Goal: Task Accomplishment & Management: Manage account settings

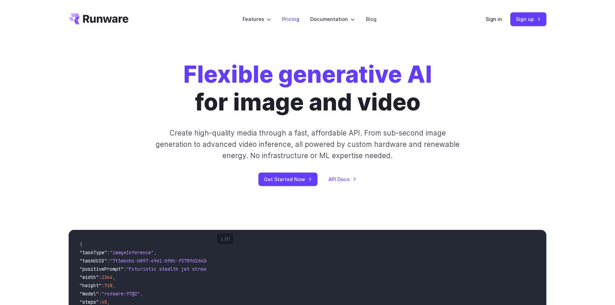
click at [291, 21] on link "Pricing" at bounding box center [290, 19] width 17 height 8
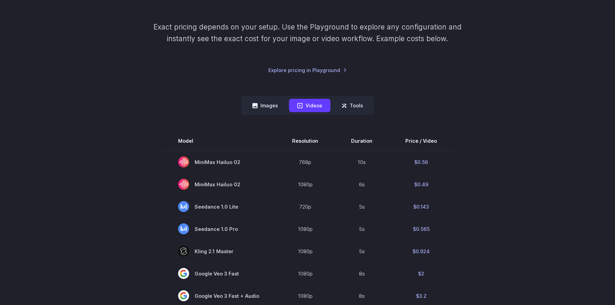
scroll to position [107, 0]
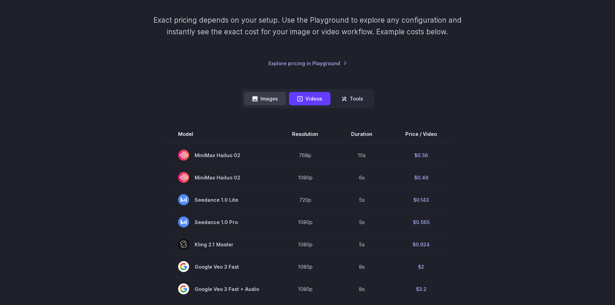
click at [269, 97] on button "Images" at bounding box center [265, 98] width 42 height 13
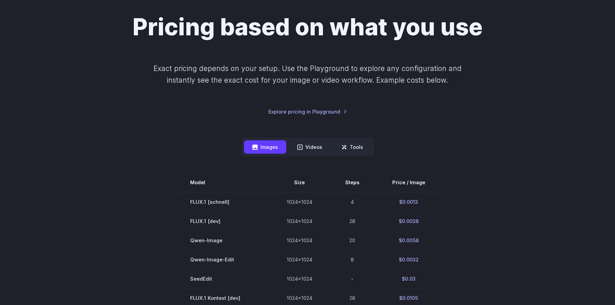
scroll to position [0, 0]
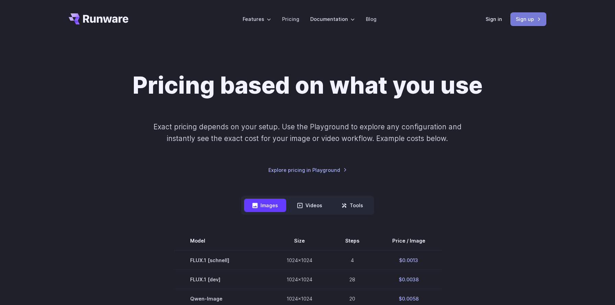
click at [525, 19] on link "Sign up" at bounding box center [528, 18] width 36 height 13
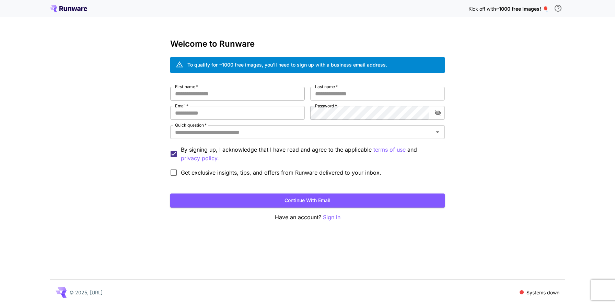
click at [261, 94] on input "First name   *" at bounding box center [237, 94] width 134 height 14
type input "*********"
type input "*"
type input "******"
type input "**********"
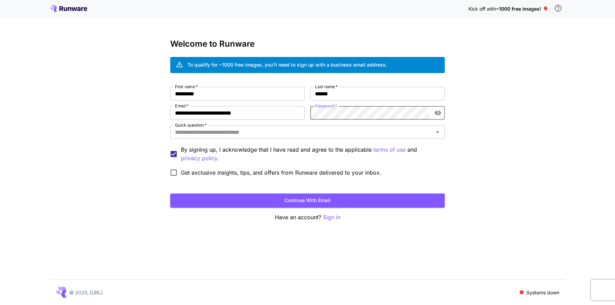
click at [437, 112] on icon "toggle password visibility" at bounding box center [437, 112] width 7 height 7
click at [365, 130] on input "Quick question   *" at bounding box center [301, 132] width 259 height 10
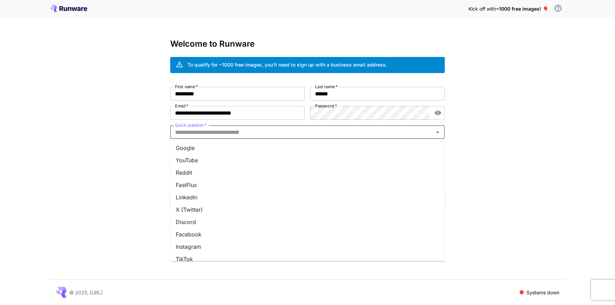
click at [326, 159] on li "YouTube" at bounding box center [307, 160] width 274 height 12
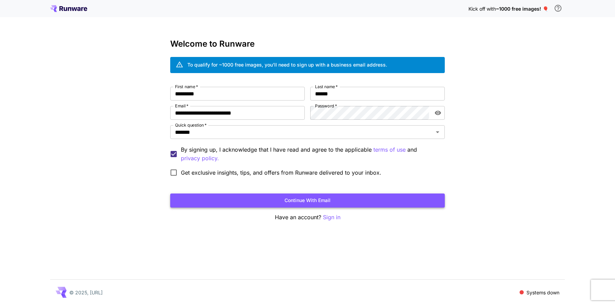
click at [260, 198] on button "Continue with email" at bounding box center [307, 200] width 274 height 14
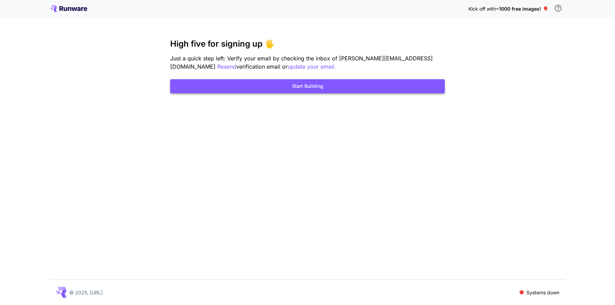
click at [312, 86] on button "Start Building" at bounding box center [307, 86] width 274 height 14
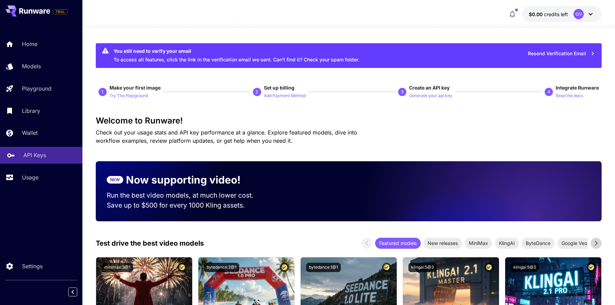
click at [43, 156] on p "API Keys" at bounding box center [34, 155] width 23 height 8
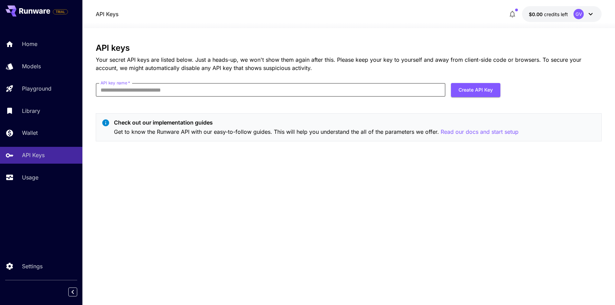
click at [219, 91] on input "API key name   *" at bounding box center [271, 90] width 350 height 14
type input "***"
click at [473, 87] on button "Create API Key" at bounding box center [475, 90] width 49 height 14
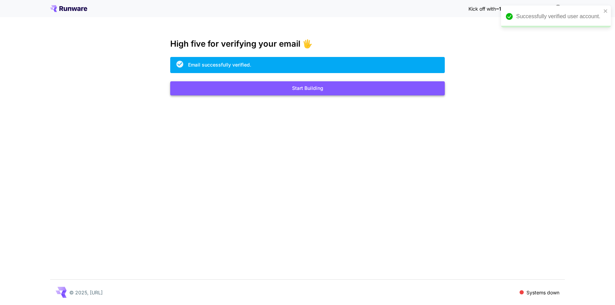
click at [316, 92] on button "Start Building" at bounding box center [307, 88] width 274 height 14
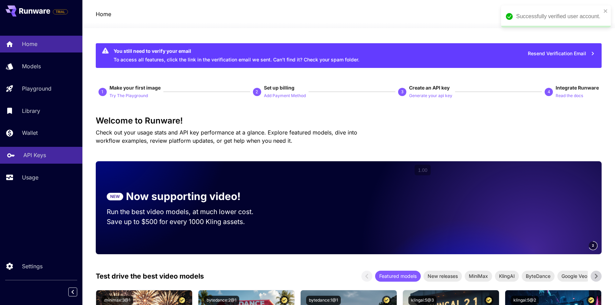
click at [54, 151] on link "API Keys" at bounding box center [41, 155] width 82 height 17
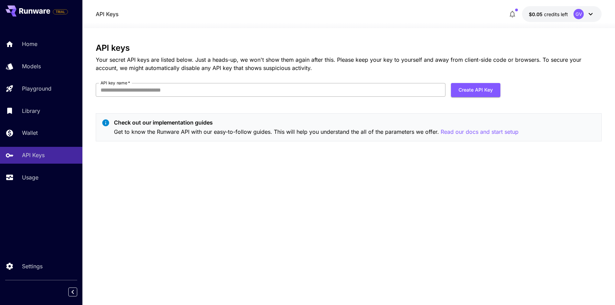
click at [152, 91] on input "API key name   *" at bounding box center [271, 90] width 350 height 14
type input "***"
click at [465, 92] on button "Create API Key" at bounding box center [475, 90] width 49 height 14
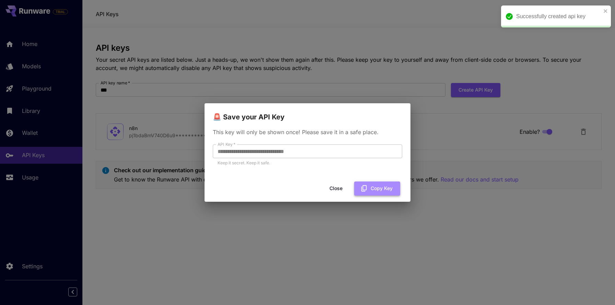
click at [374, 186] on button "Copy Key" at bounding box center [377, 188] width 46 height 14
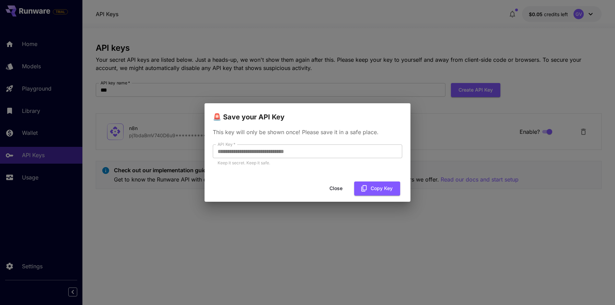
click at [340, 188] on button "Close" at bounding box center [335, 188] width 31 height 14
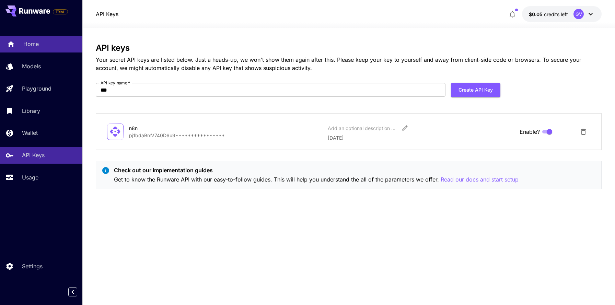
click at [48, 48] on div "Home" at bounding box center [50, 44] width 54 height 8
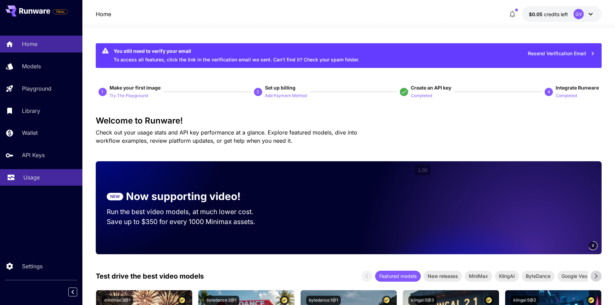
click at [46, 178] on div "Usage" at bounding box center [50, 177] width 54 height 8
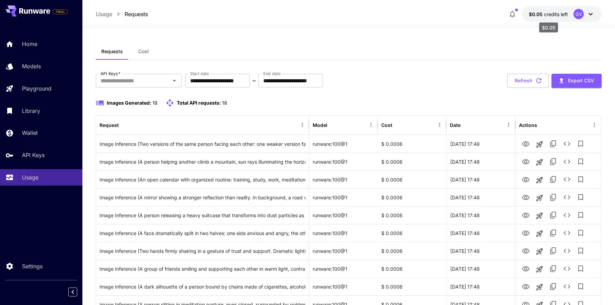
click at [550, 13] on span "credits left" at bounding box center [556, 14] width 24 height 6
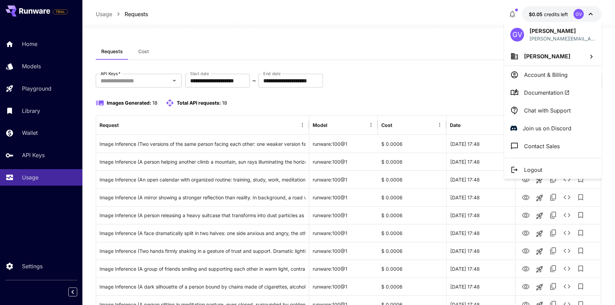
click at [440, 76] on div at bounding box center [307, 152] width 615 height 305
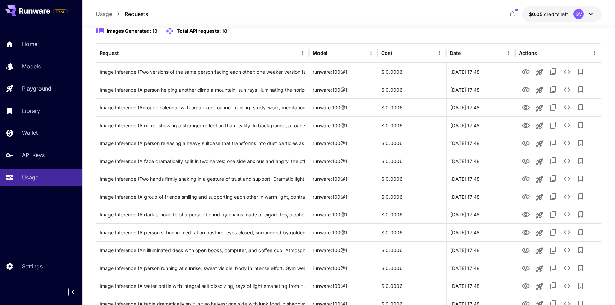
scroll to position [74, 0]
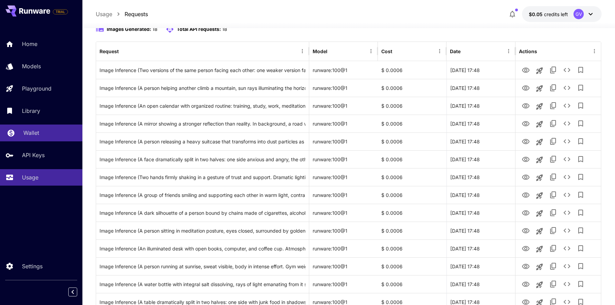
click at [55, 131] on div "Wallet" at bounding box center [50, 133] width 54 height 8
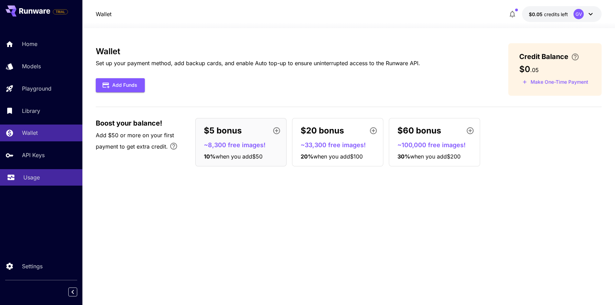
click at [41, 172] on link "Usage" at bounding box center [41, 177] width 82 height 17
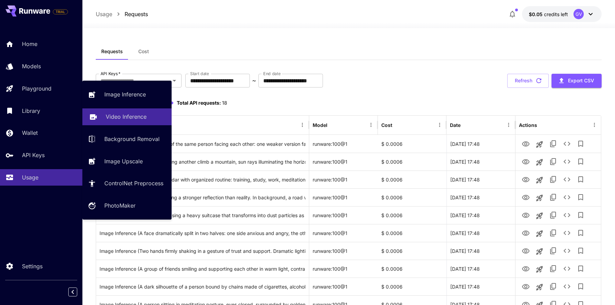
click at [142, 113] on p "Video Inference" at bounding box center [126, 117] width 41 height 8
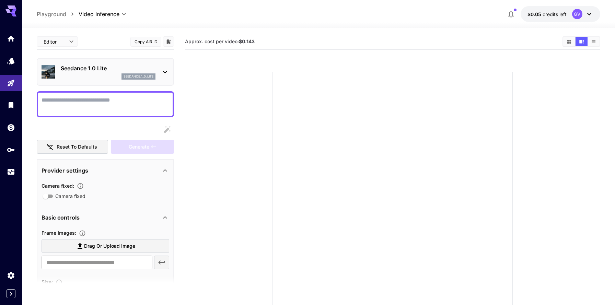
click at [576, 13] on div "GV" at bounding box center [577, 14] width 10 height 10
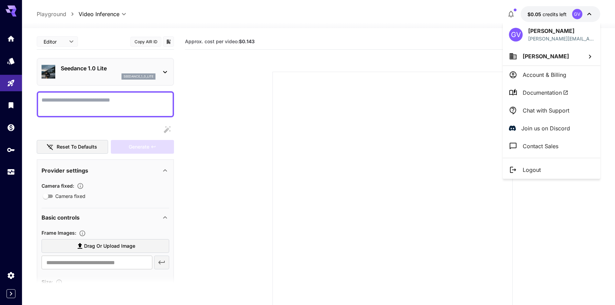
click at [531, 73] on p "Account & Billing" at bounding box center [544, 75] width 44 height 8
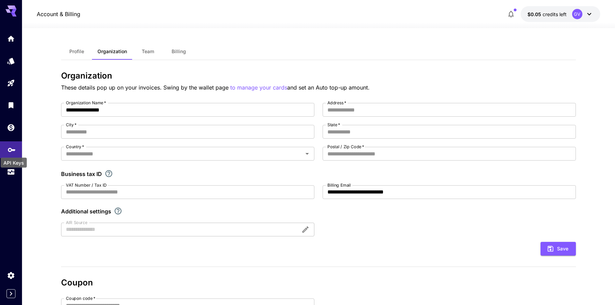
click at [12, 150] on icon "API Keys" at bounding box center [12, 147] width 8 height 4
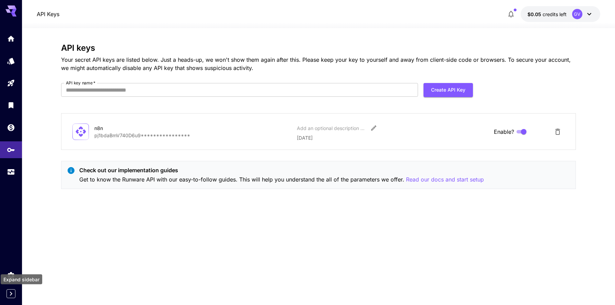
click at [8, 295] on icon "Expand sidebar" at bounding box center [11, 294] width 8 height 8
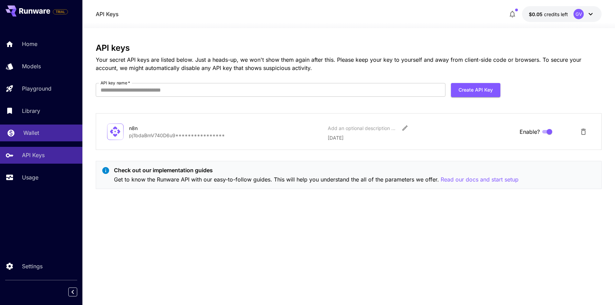
click at [46, 137] on div "Wallet" at bounding box center [50, 133] width 54 height 8
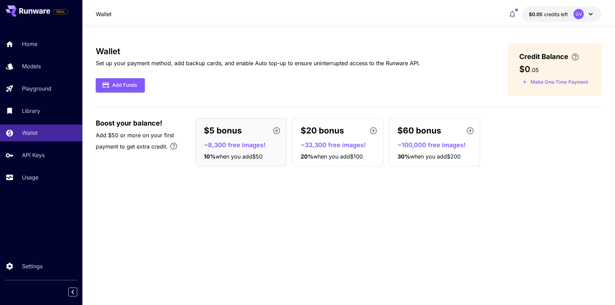
click at [581, 11] on div "GV" at bounding box center [578, 14] width 10 height 10
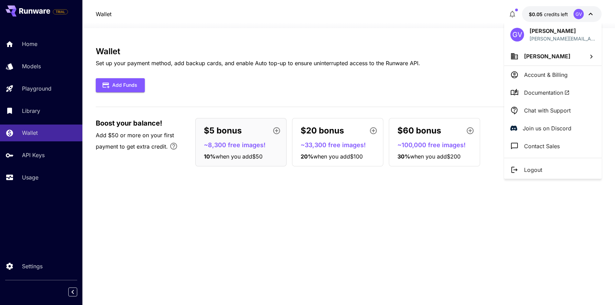
click at [529, 171] on p "Logout" at bounding box center [533, 170] width 18 height 8
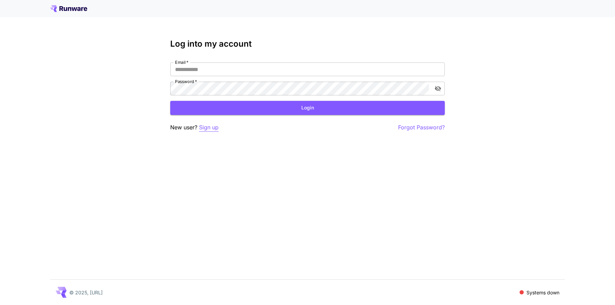
click at [215, 128] on p "Sign up" at bounding box center [209, 127] width 20 height 9
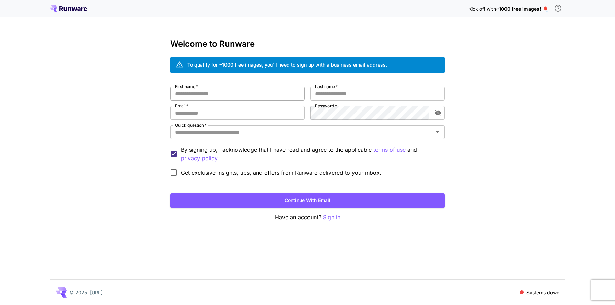
click at [214, 91] on input "First name   *" at bounding box center [237, 94] width 134 height 14
type input "*********"
type input "****"
paste input "**********"
type input "**********"
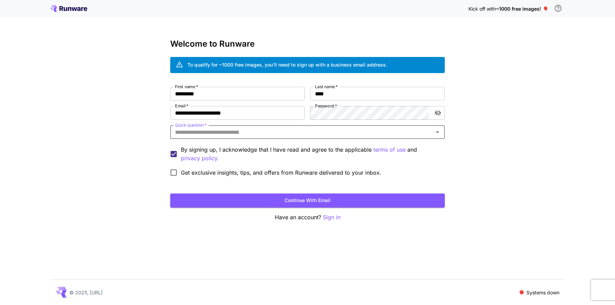
click at [304, 142] on div "**********" at bounding box center [307, 133] width 274 height 93
click at [306, 133] on input "Quick question   *" at bounding box center [301, 132] width 259 height 10
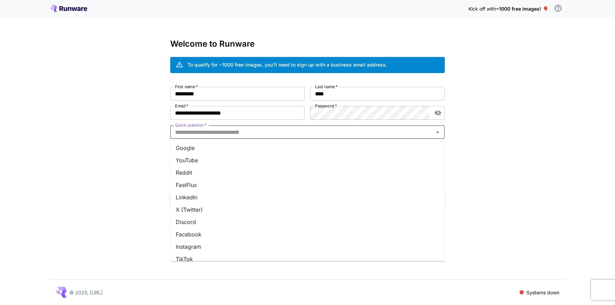
click at [291, 157] on li "YouTube" at bounding box center [307, 160] width 274 height 12
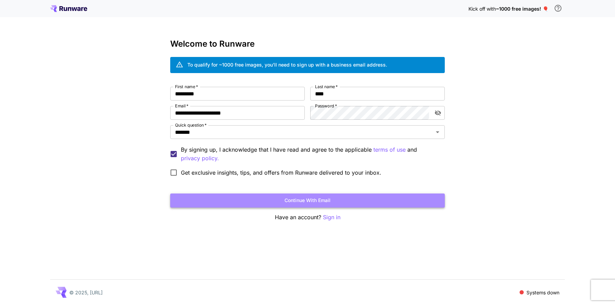
click at [283, 196] on button "Continue with email" at bounding box center [307, 200] width 274 height 14
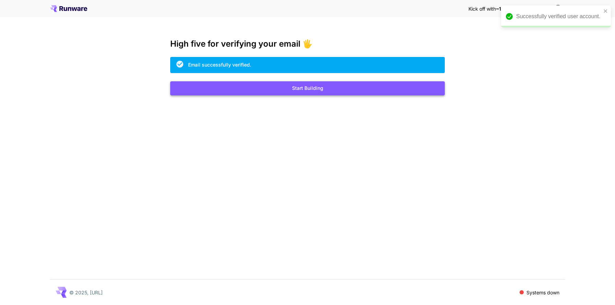
click at [295, 90] on button "Start Building" at bounding box center [307, 88] width 274 height 14
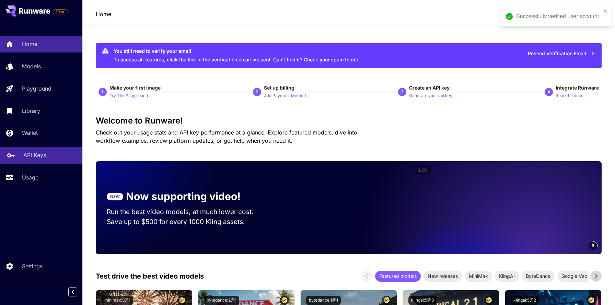
click at [38, 151] on link "API Keys" at bounding box center [41, 155] width 82 height 17
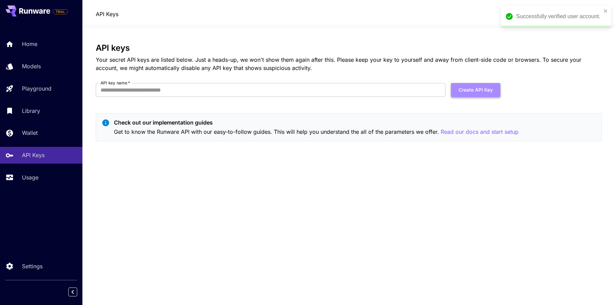
click at [471, 85] on button "Create API Key" at bounding box center [475, 90] width 49 height 14
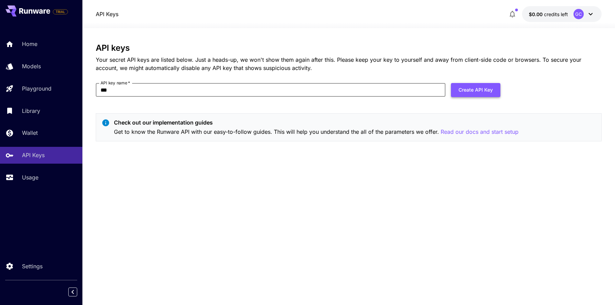
click at [493, 89] on button "Create API Key" at bounding box center [475, 90] width 49 height 14
click at [253, 96] on input "***" at bounding box center [271, 90] width 350 height 14
type input "*"
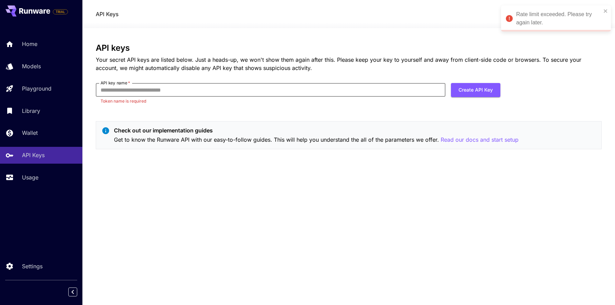
click at [603, 11] on div "Rate limit exceeded. Please try again later." at bounding box center [553, 18] width 99 height 21
click at [578, 13] on div "GC" at bounding box center [578, 14] width 10 height 10
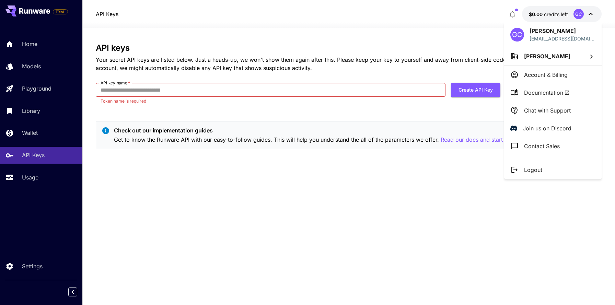
click at [249, 88] on div at bounding box center [307, 152] width 615 height 305
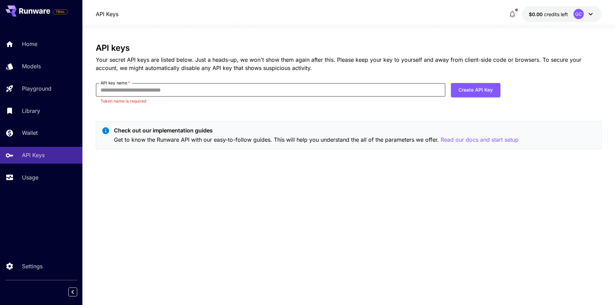
click at [242, 89] on input "API key name   *" at bounding box center [271, 90] width 350 height 14
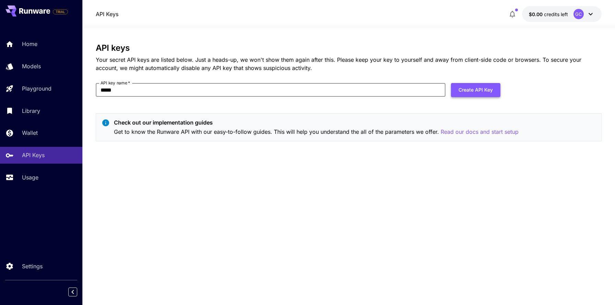
type input "*****"
click at [477, 89] on button "Create API Key" at bounding box center [475, 90] width 49 height 14
click at [513, 22] on div "Rate limit exceeded. Please try again later." at bounding box center [553, 18] width 99 height 21
click at [540, 16] on span "$0.00" at bounding box center [536, 14] width 15 height 6
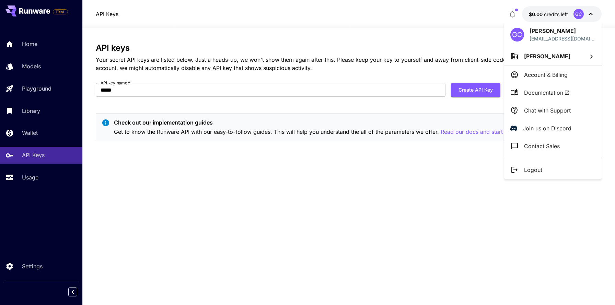
click at [539, 55] on span "[PERSON_NAME]" at bounding box center [547, 56] width 46 height 7
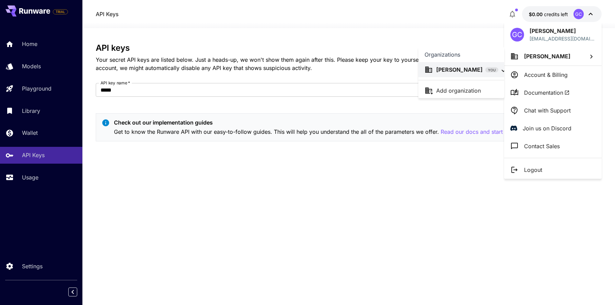
click at [543, 72] on div at bounding box center [307, 152] width 615 height 305
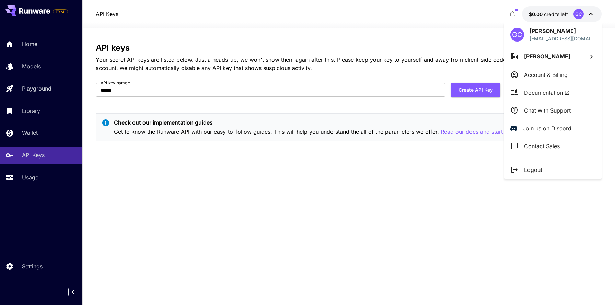
click at [542, 73] on p "Account & Billing" at bounding box center [546, 75] width 44 height 8
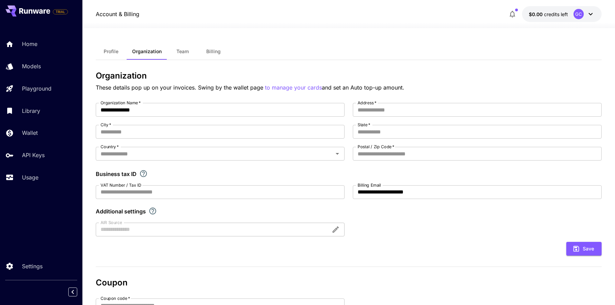
click at [210, 52] on span "Billing" at bounding box center [213, 51] width 14 height 6
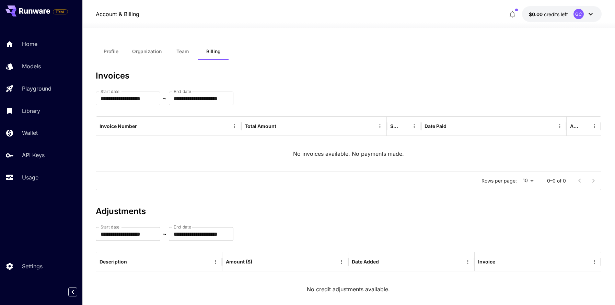
click at [572, 13] on button "$0.00 credits left GC" at bounding box center [562, 14] width 80 height 16
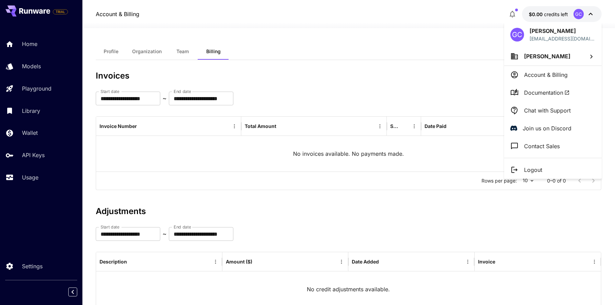
click at [513, 11] on div at bounding box center [307, 152] width 615 height 305
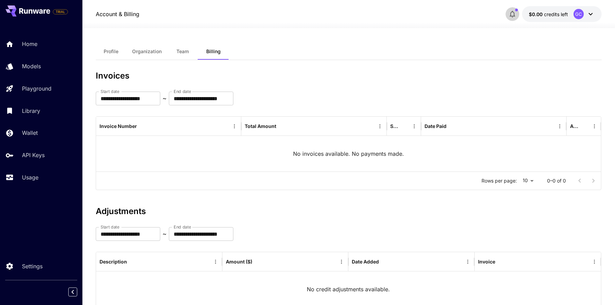
click at [511, 15] on icon "button" at bounding box center [512, 14] width 8 height 8
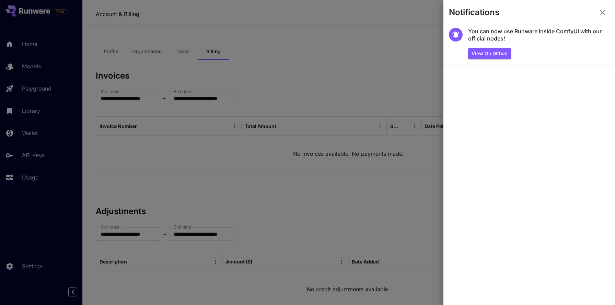
click at [36, 46] on div at bounding box center [307, 152] width 615 height 305
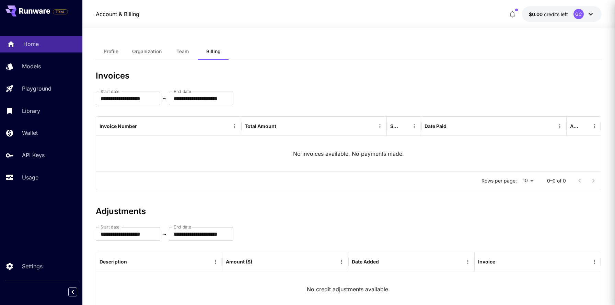
click at [35, 46] on p "Home" at bounding box center [30, 44] width 15 height 8
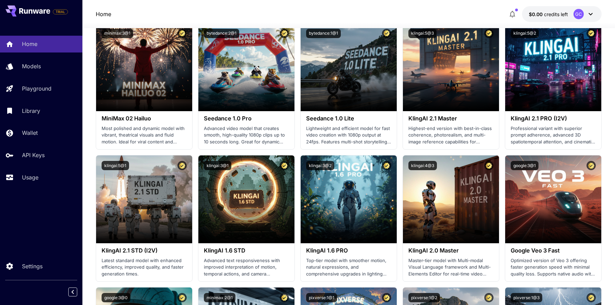
scroll to position [121, 0]
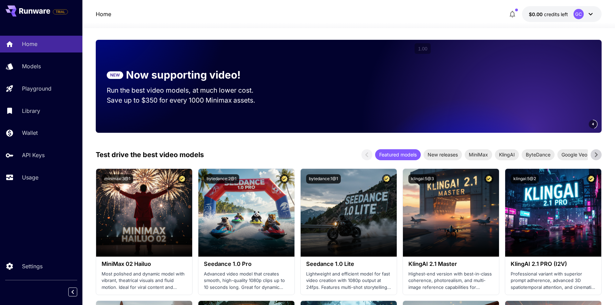
click at [589, 16] on icon at bounding box center [590, 14] width 8 height 8
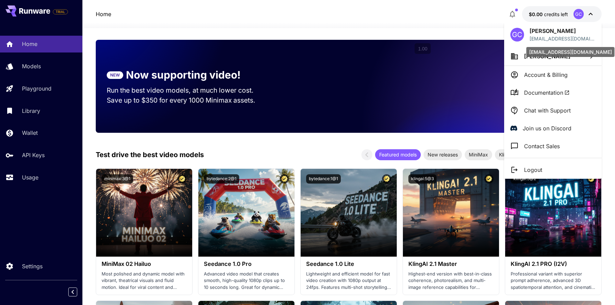
click at [562, 37] on p "[EMAIL_ADDRESS][DOMAIN_NAME]" at bounding box center [562, 38] width 66 height 7
click at [559, 59] on p "[PERSON_NAME]" at bounding box center [547, 56] width 46 height 8
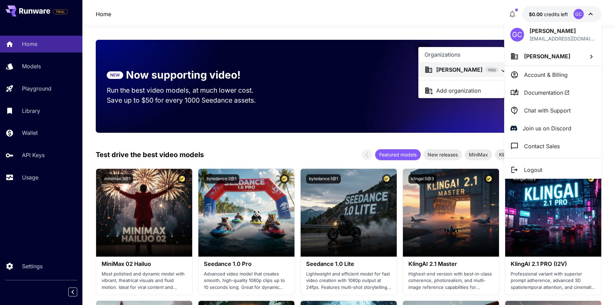
click at [536, 166] on div at bounding box center [307, 152] width 615 height 305
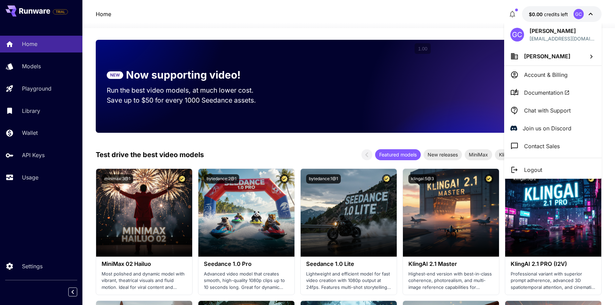
click at [531, 168] on p "Logout" at bounding box center [533, 170] width 18 height 8
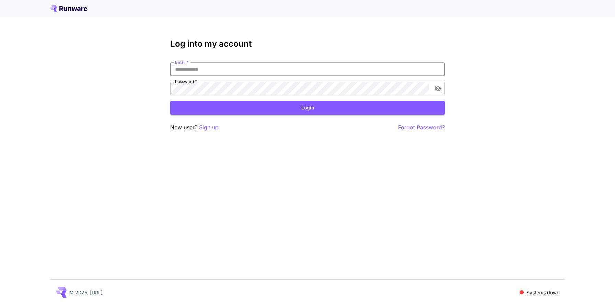
click at [304, 69] on input "Email   *" at bounding box center [307, 69] width 274 height 14
type input "**********"
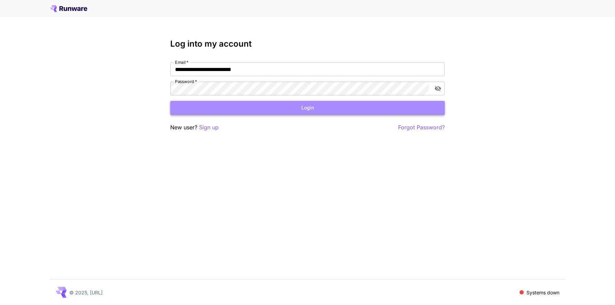
click at [287, 104] on button "Login" at bounding box center [307, 108] width 274 height 14
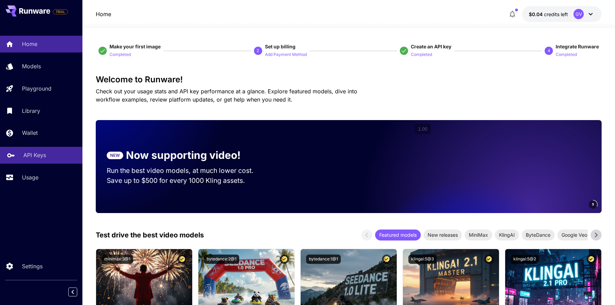
click at [49, 156] on div "API Keys" at bounding box center [50, 155] width 54 height 8
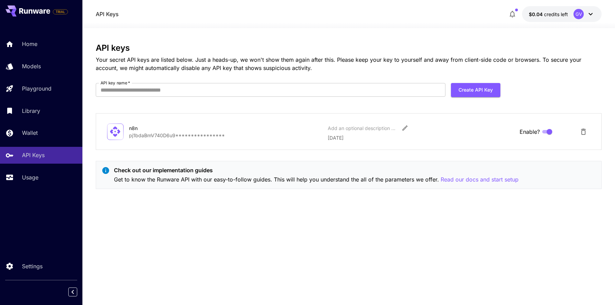
click at [192, 136] on p "**********" at bounding box center [225, 135] width 193 height 7
click at [412, 123] on div "Add an optional description or comment" at bounding box center [421, 128] width 186 height 12
click at [108, 134] on div at bounding box center [115, 131] width 16 height 16
click at [150, 133] on p "**********" at bounding box center [225, 135] width 193 height 7
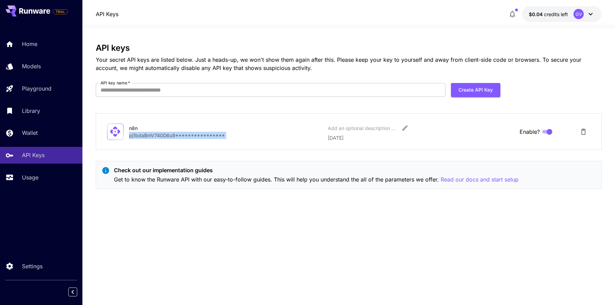
click at [150, 133] on p "**********" at bounding box center [225, 135] width 193 height 7
click at [403, 126] on icon "Edit" at bounding box center [404, 128] width 7 height 7
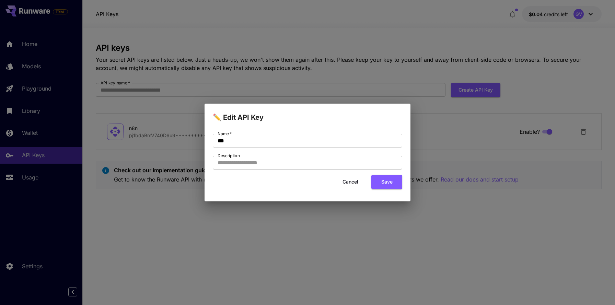
click at [360, 163] on input "Description" at bounding box center [307, 163] width 189 height 14
click at [355, 183] on button "Cancel" at bounding box center [350, 182] width 31 height 14
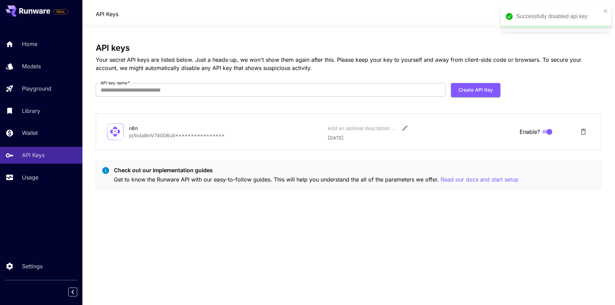
click at [587, 134] on icon "Delete API Key" at bounding box center [583, 132] width 8 height 8
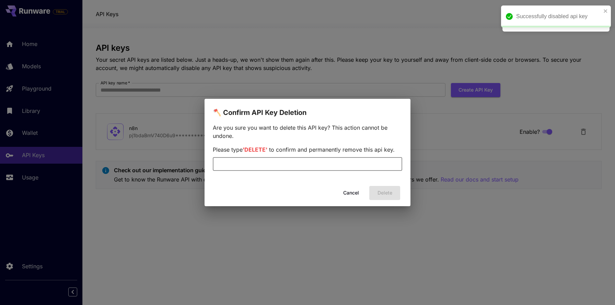
click at [356, 166] on input "text" at bounding box center [307, 164] width 189 height 14
type input "******"
click at [396, 192] on button "Delete" at bounding box center [384, 193] width 31 height 14
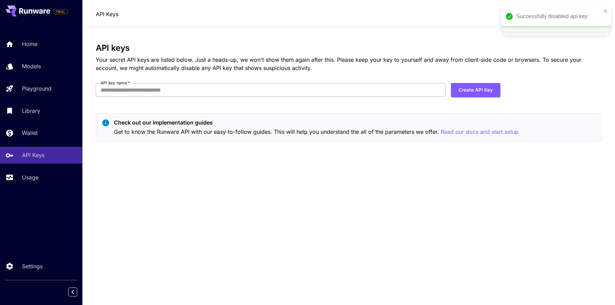
click at [422, 95] on input "API key name   *" at bounding box center [271, 90] width 350 height 14
type input "*****"
click at [491, 90] on button "Create API Key" at bounding box center [475, 90] width 49 height 14
click at [481, 91] on button "Create API Key" at bounding box center [475, 90] width 49 height 14
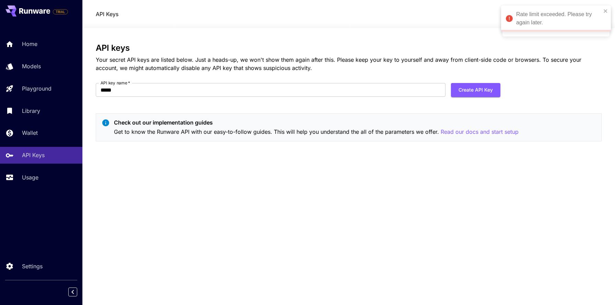
click at [481, 91] on button "Create API Key" at bounding box center [475, 90] width 49 height 14
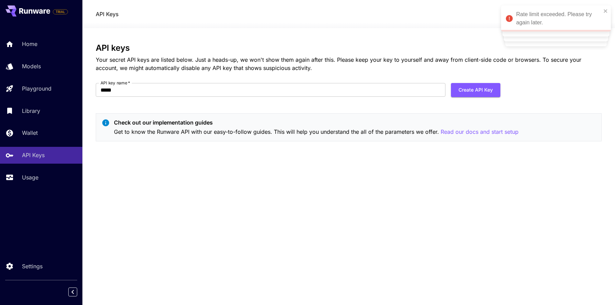
click at [481, 91] on button "Create API Key" at bounding box center [475, 90] width 49 height 14
